Goal: Task Accomplishment & Management: Use online tool/utility

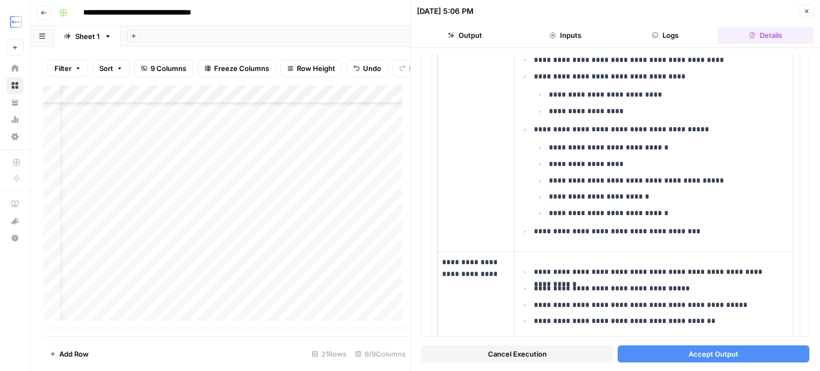
scroll to position [181, 0]
click at [175, 300] on div "Add Column" at bounding box center [226, 206] width 367 height 243
click at [175, 300] on textarea at bounding box center [241, 302] width 171 height 15
type textarea "**********"
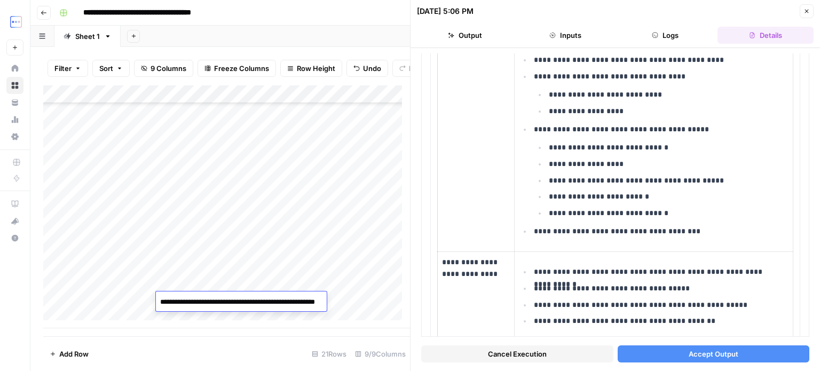
click at [300, 277] on div "Add Column" at bounding box center [226, 206] width 367 height 243
click at [295, 297] on div "Add Column" at bounding box center [226, 206] width 367 height 243
click at [339, 299] on div "Add Column" at bounding box center [226, 206] width 367 height 243
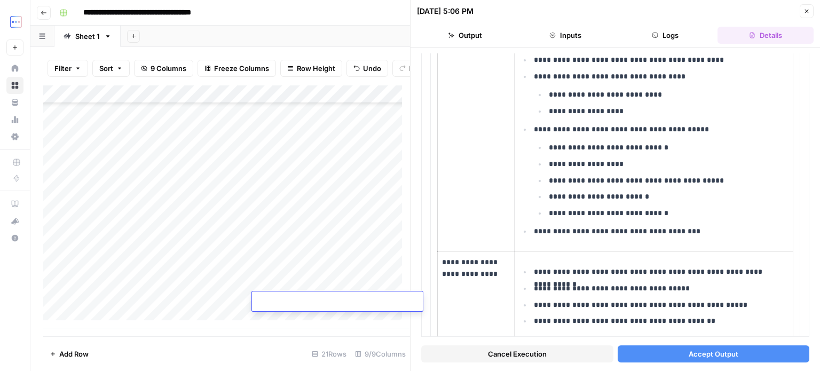
click at [337, 298] on textarea at bounding box center [337, 302] width 171 height 15
type textarea "**********"
click at [341, 280] on div "Add Column" at bounding box center [226, 206] width 367 height 243
click at [188, 280] on div "Add Column" at bounding box center [226, 206] width 367 height 243
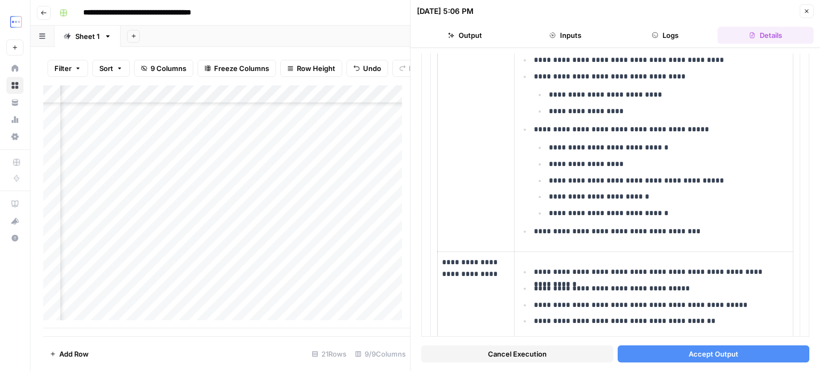
click at [188, 280] on div "Add Column" at bounding box center [226, 206] width 367 height 243
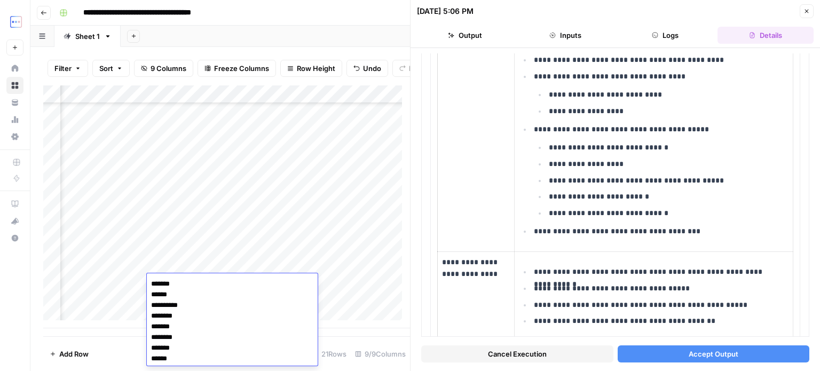
click at [192, 263] on div "Add Column" at bounding box center [226, 206] width 367 height 243
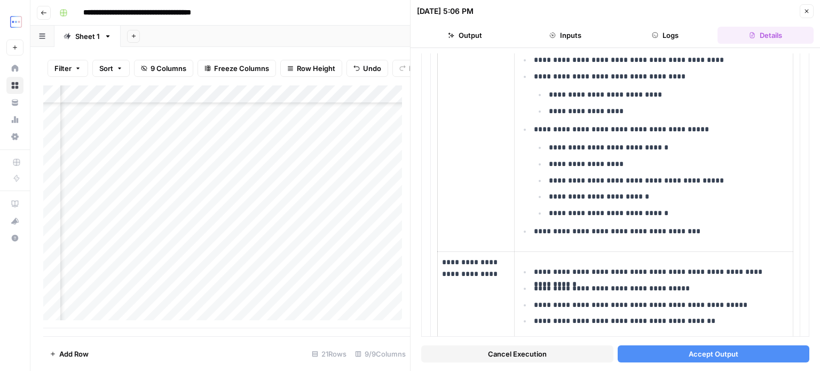
click at [183, 300] on div "Add Column" at bounding box center [226, 206] width 367 height 243
type textarea "**********"
click at [226, 276] on div "Add Column" at bounding box center [226, 206] width 367 height 243
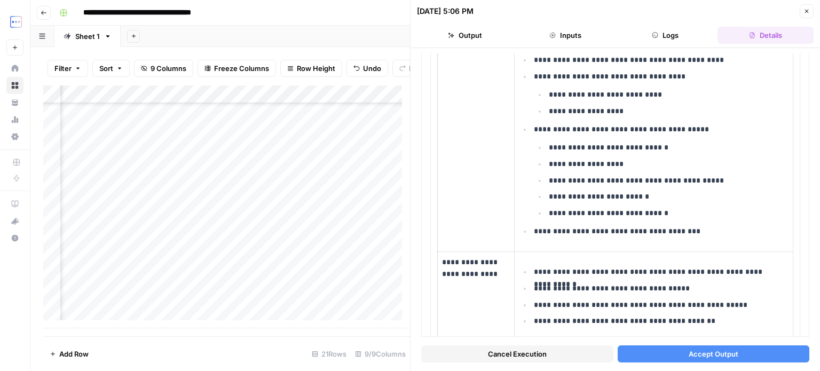
scroll to position [181, 353]
click at [147, 301] on div "Add Column" at bounding box center [226, 206] width 367 height 243
click at [160, 300] on div "Add Column" at bounding box center [226, 206] width 367 height 243
click at [324, 300] on div "Add Column" at bounding box center [226, 206] width 367 height 243
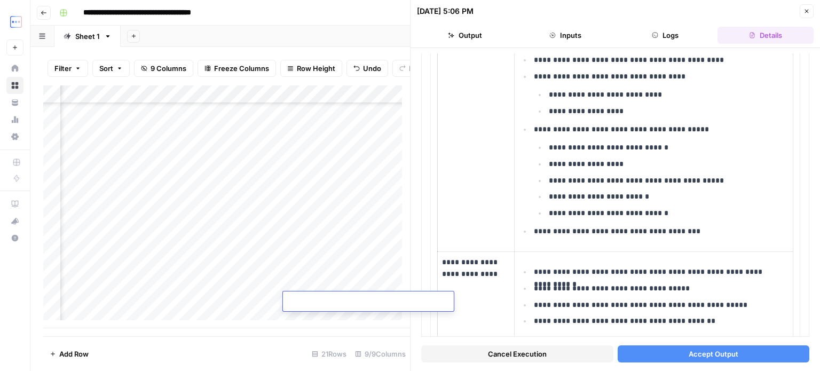
click at [322, 298] on textarea at bounding box center [368, 302] width 171 height 15
type textarea "**********"
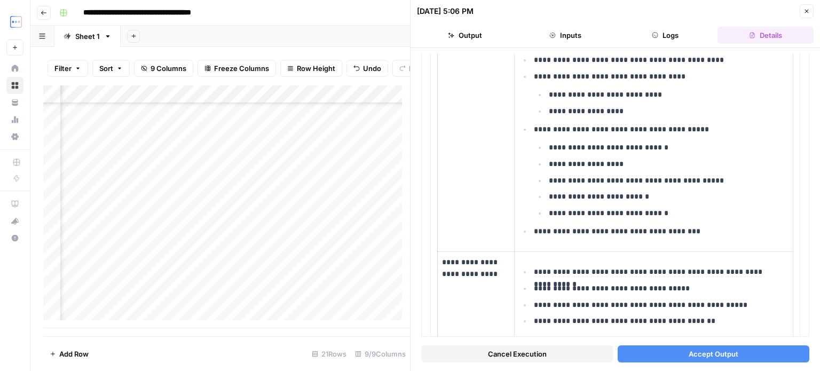
click at [341, 282] on div "Add Column" at bounding box center [226, 206] width 367 height 243
click at [247, 298] on div "Add Column" at bounding box center [226, 206] width 367 height 243
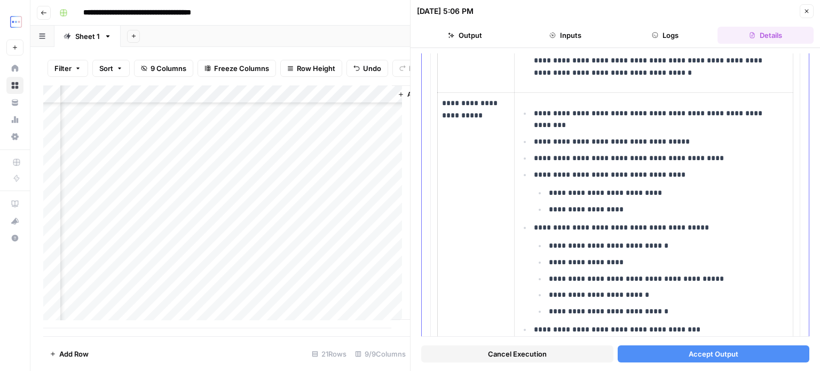
scroll to position [427, 0]
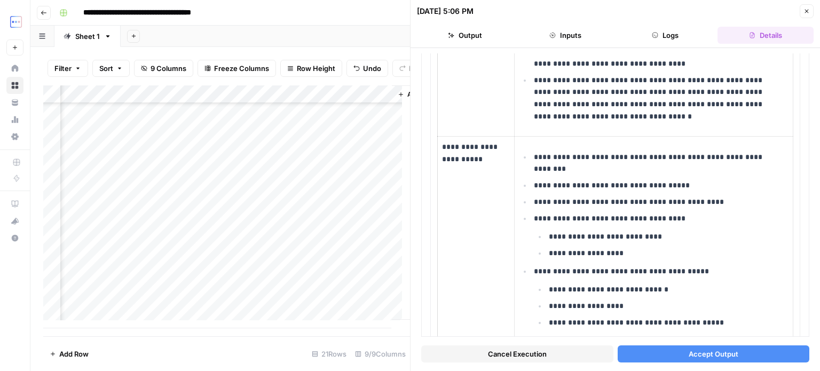
click at [267, 295] on div "Add Column" at bounding box center [226, 206] width 367 height 243
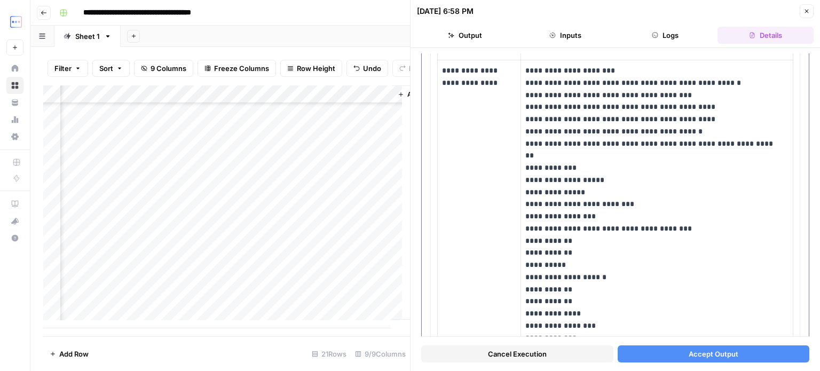
scroll to position [782, 0]
